Goal: Transaction & Acquisition: Book appointment/travel/reservation

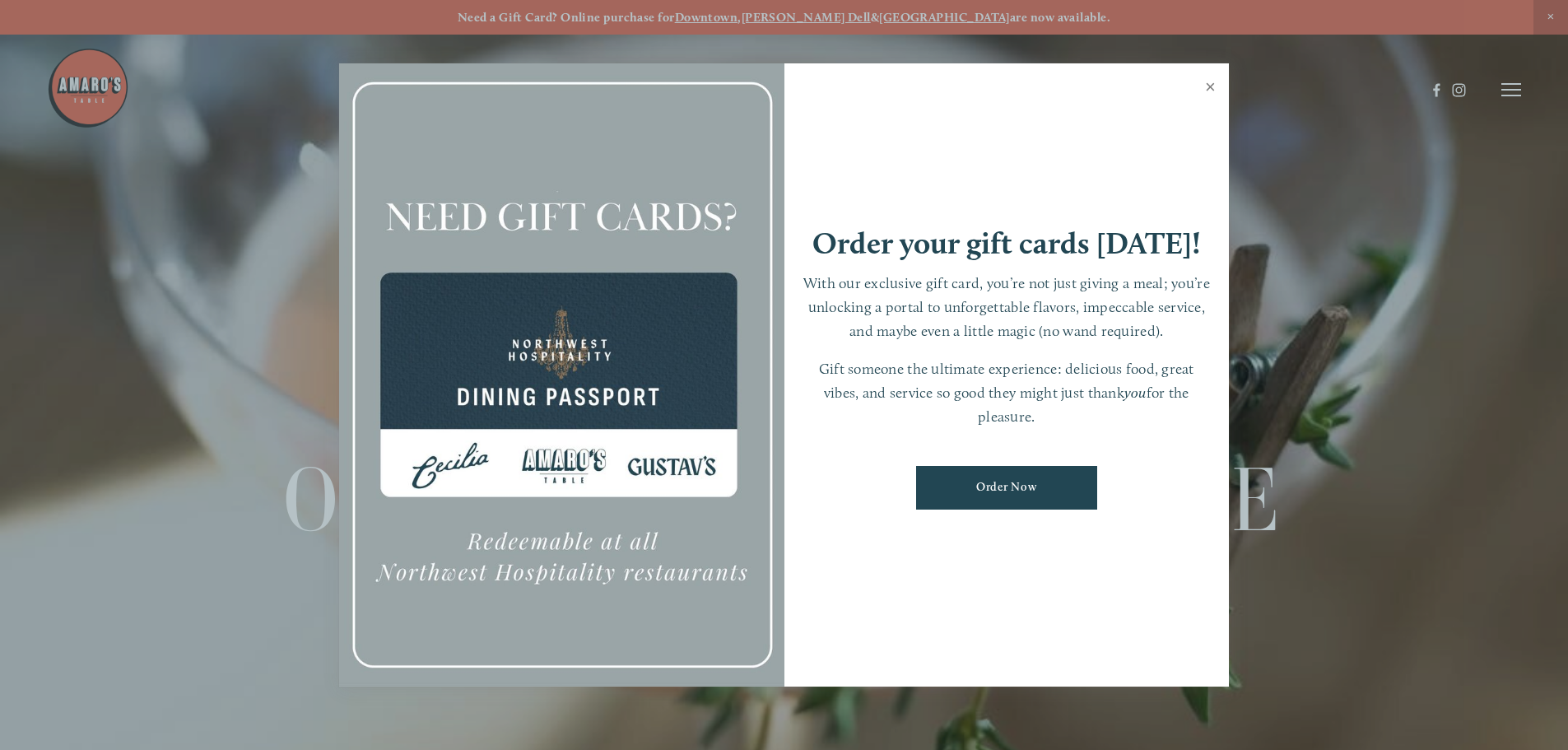
click at [1221, 89] on link "Close" at bounding box center [1210, 89] width 32 height 46
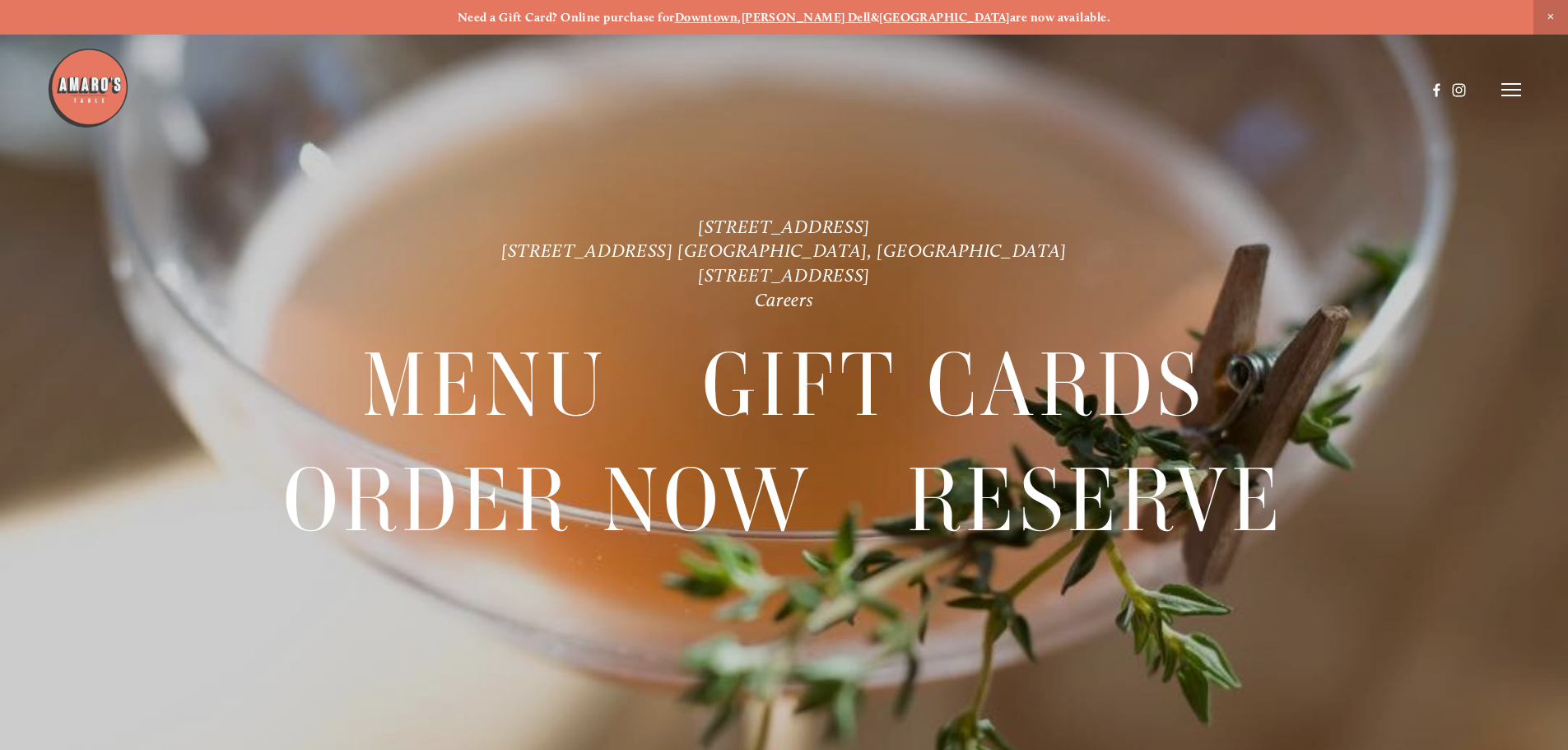
click at [1511, 92] on icon at bounding box center [1511, 89] width 19 height 15
click at [1168, 89] on span "Menu" at bounding box center [1166, 89] width 34 height 15
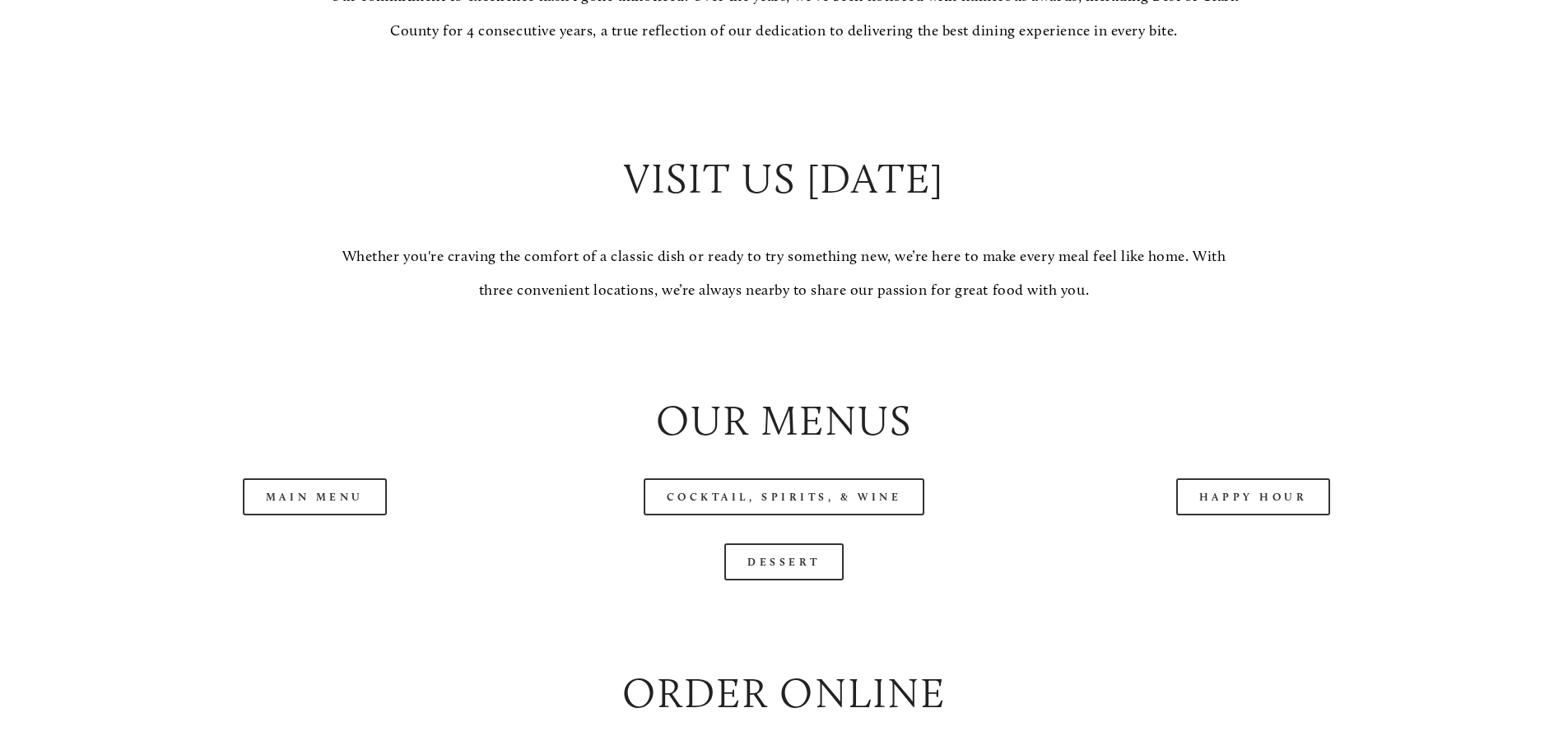
scroll to position [1812, 0]
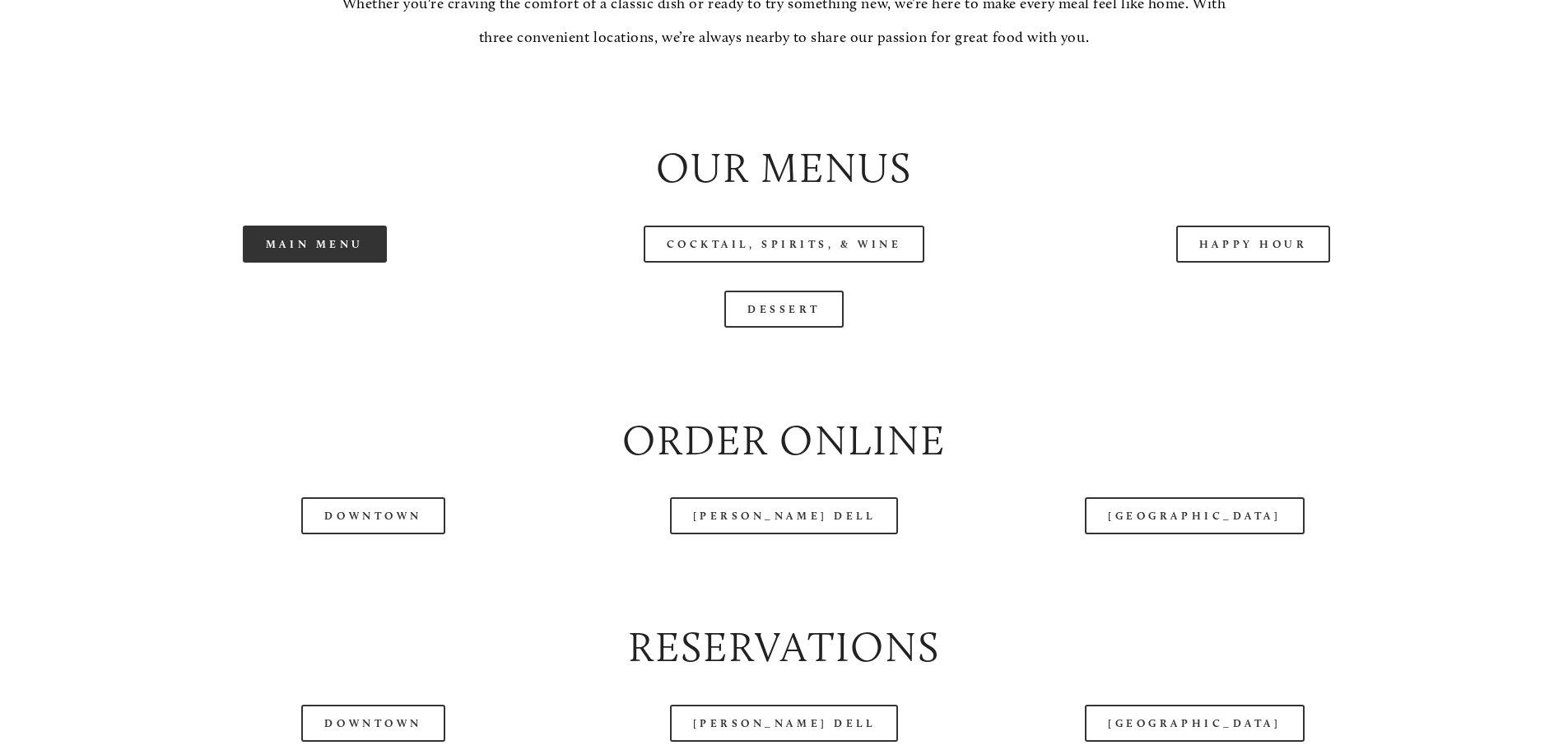
click at [317, 262] on link "Main Menu" at bounding box center [314, 244] width 144 height 37
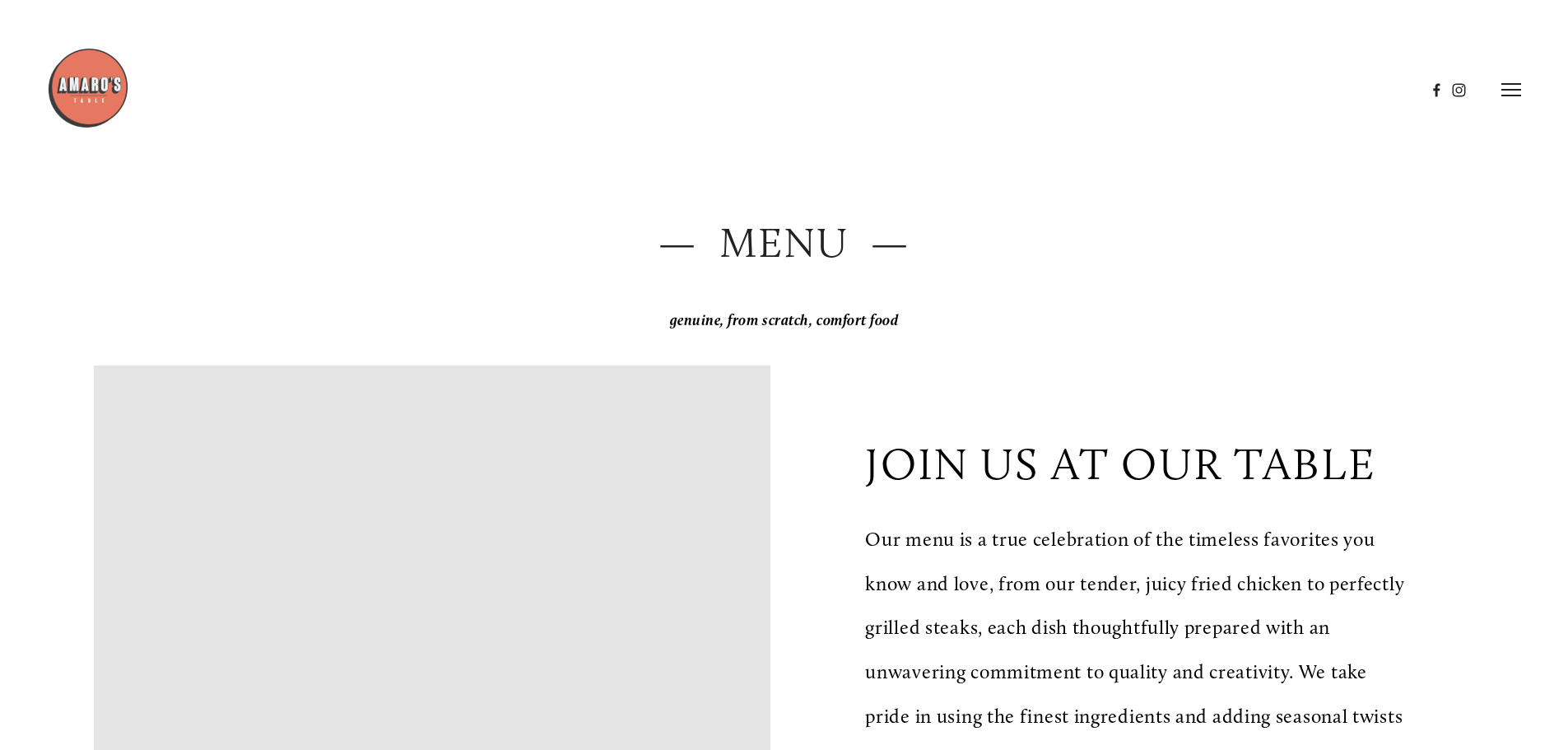
scroll to position [0, 0]
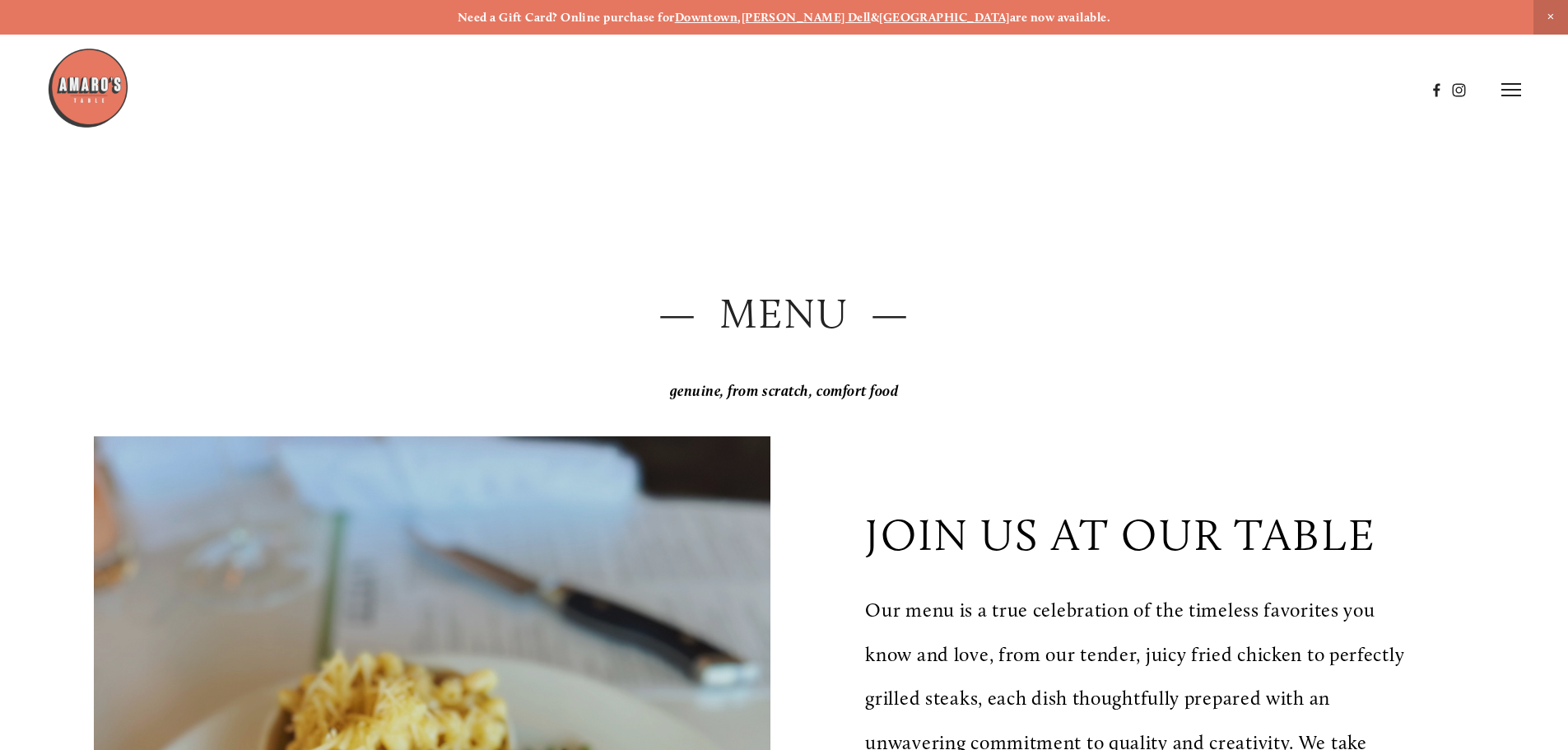
click at [93, 95] on img at bounding box center [87, 87] width 82 height 82
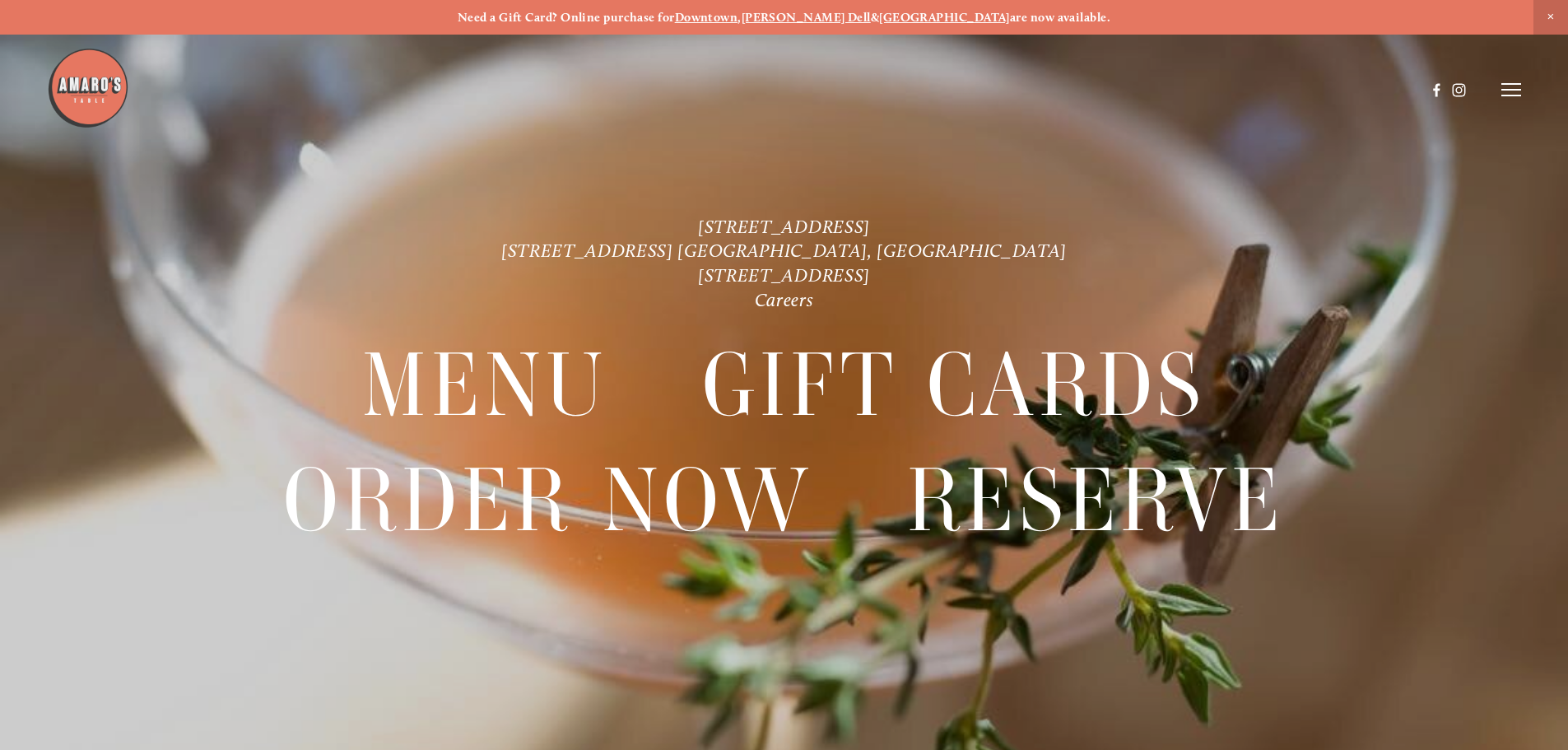
click at [1515, 88] on icon at bounding box center [1511, 89] width 19 height 15
click at [1389, 91] on span "Reserve" at bounding box center [1391, 89] width 44 height 15
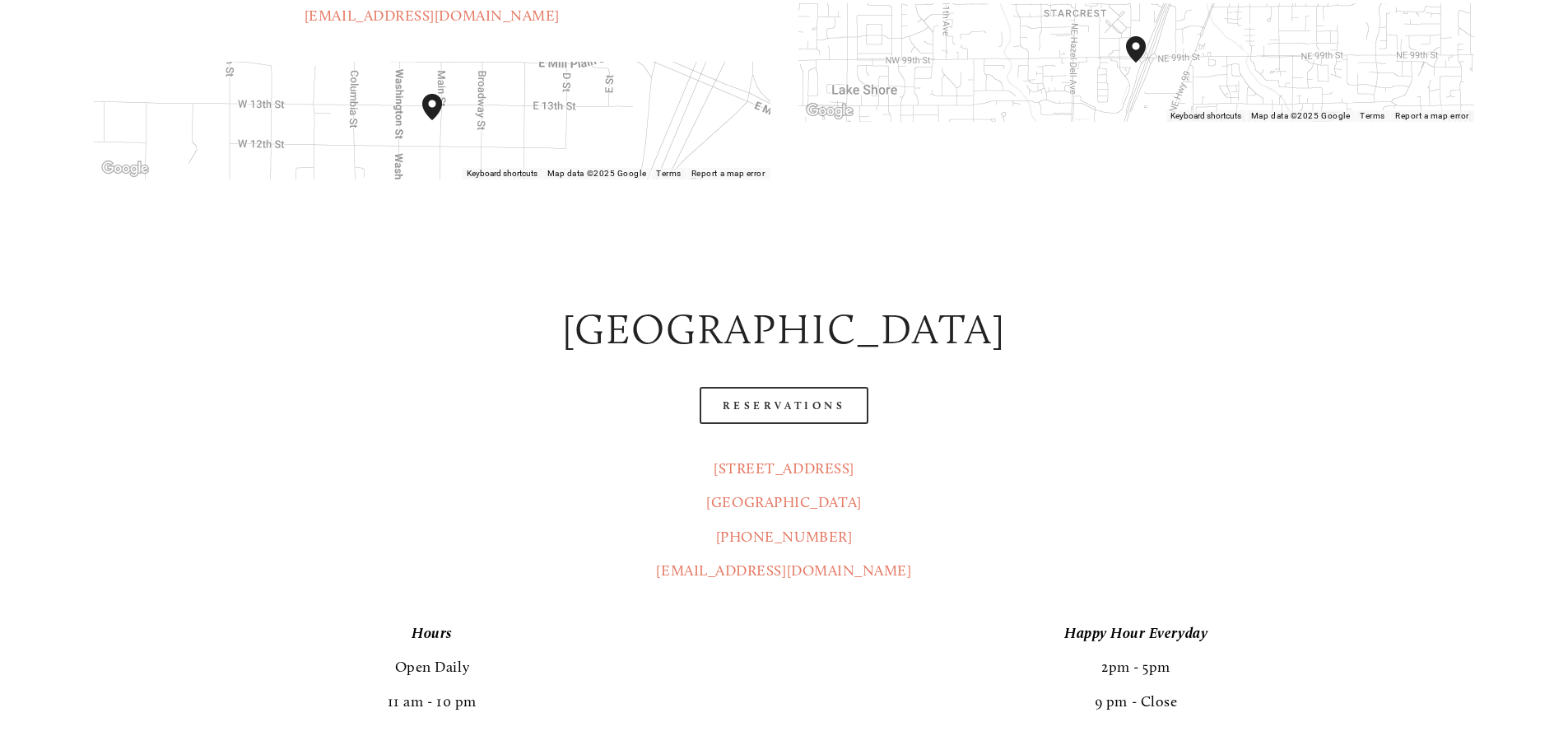
scroll to position [741, 0]
click at [812, 385] on link "Reservations" at bounding box center [784, 404] width 169 height 37
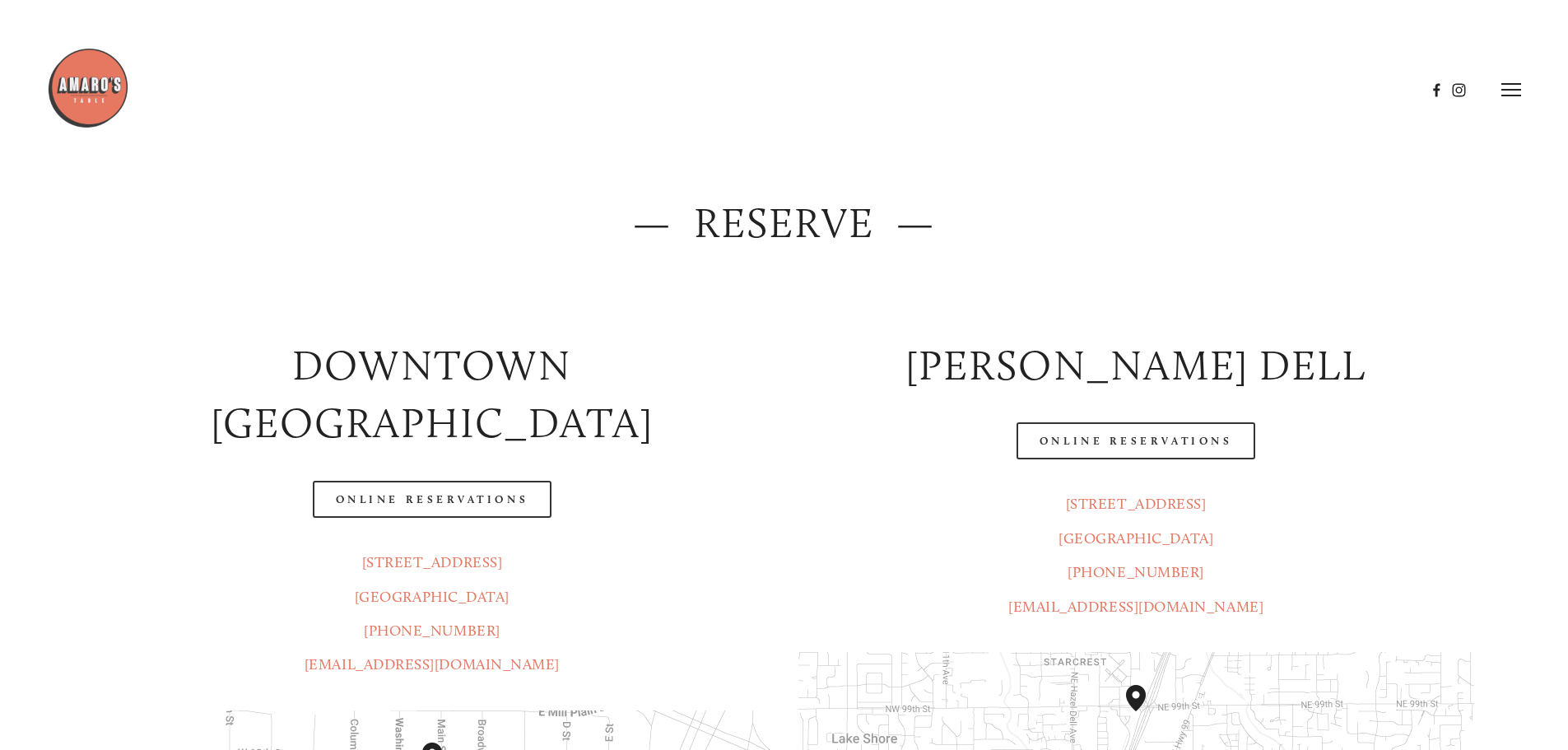
scroll to position [82, 0]
